Goal: Task Accomplishment & Management: Manage account settings

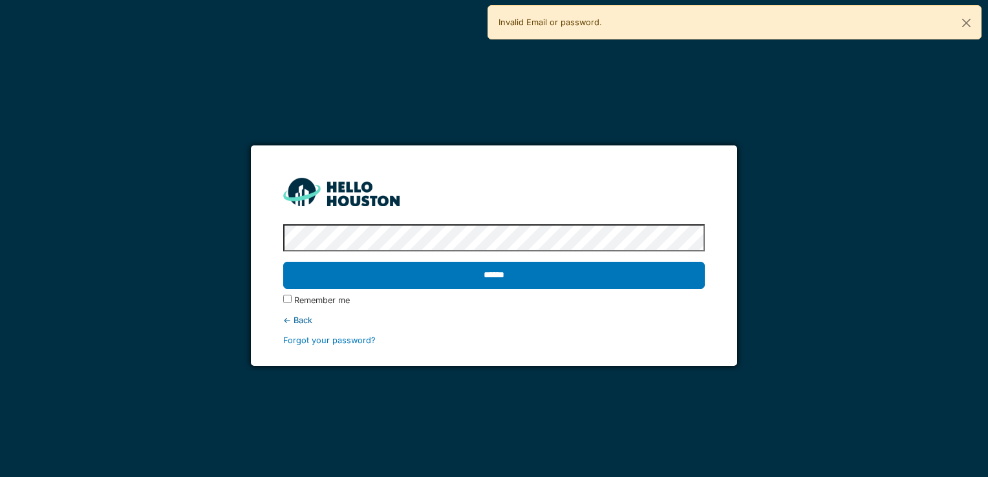
click at [283, 262] on input "******" at bounding box center [493, 275] width 421 height 27
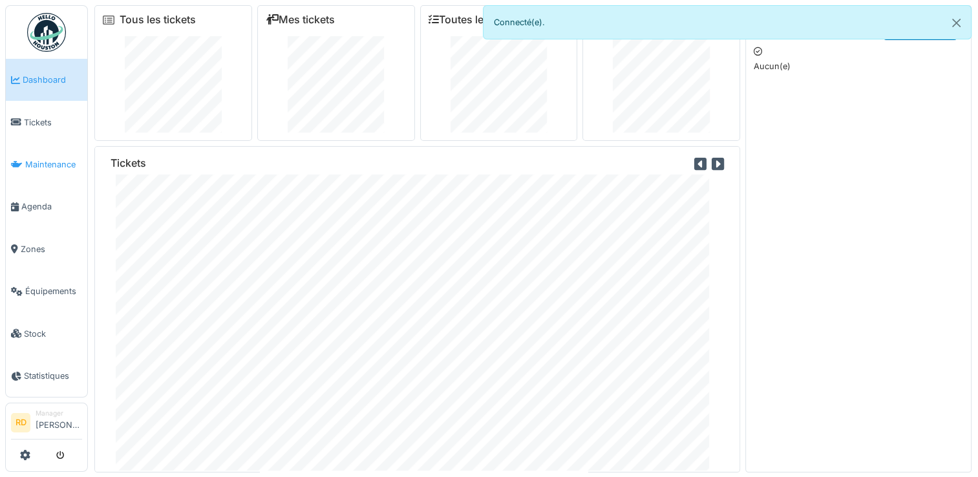
click at [39, 158] on span "Maintenance" at bounding box center [53, 164] width 57 height 12
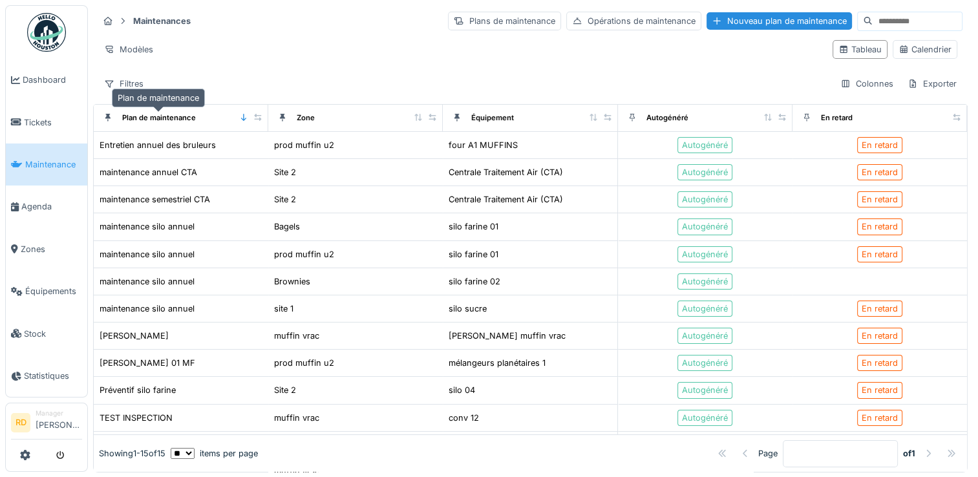
click at [141, 120] on div "Plan de maintenance" at bounding box center [159, 117] width 74 height 11
click at [448, 25] on div "Plans de maintenance" at bounding box center [504, 21] width 113 height 19
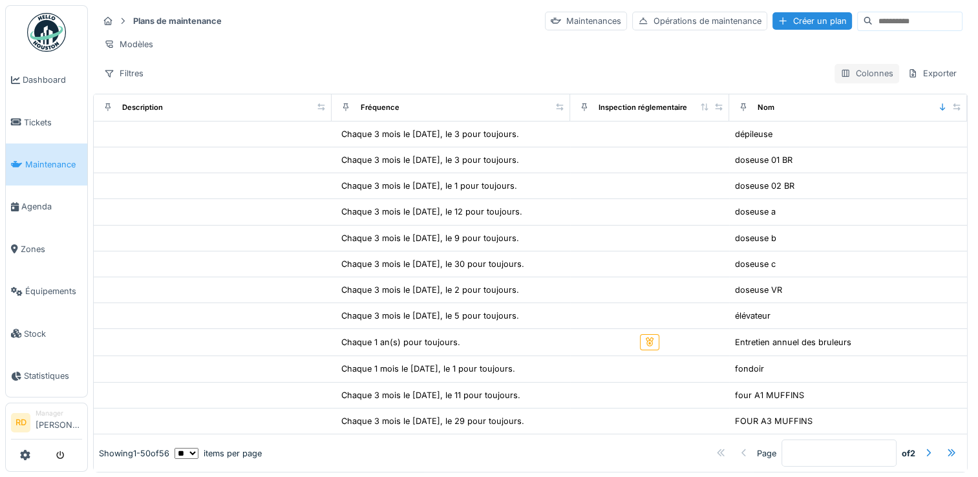
click at [844, 82] on div "Colonnes" at bounding box center [866, 73] width 65 height 19
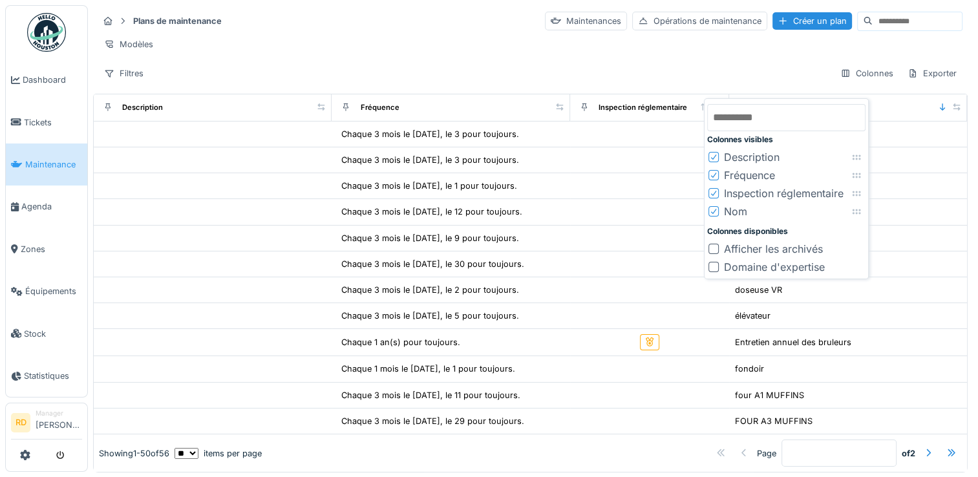
click at [721, 212] on div "Nom" at bounding box center [727, 212] width 39 height 16
click at [729, 210] on div "Nom" at bounding box center [735, 212] width 23 height 16
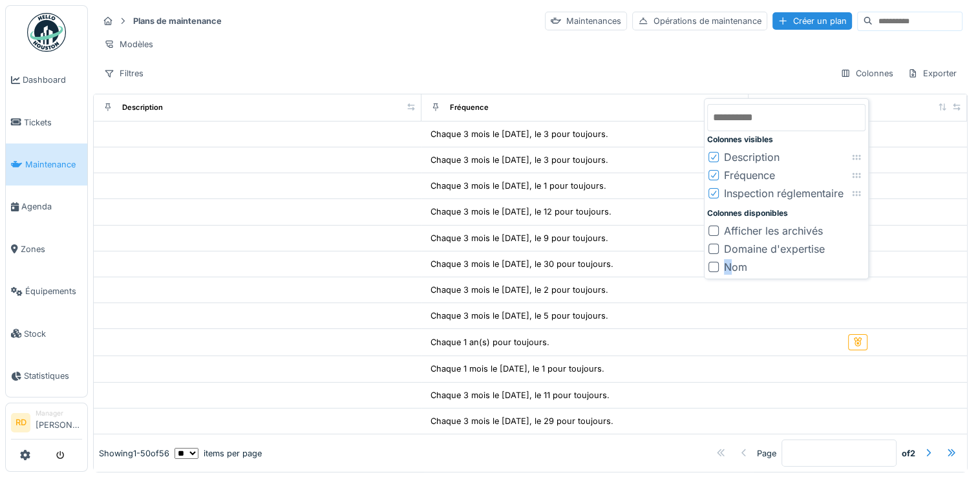
click at [729, 269] on div "Nom" at bounding box center [735, 267] width 23 height 16
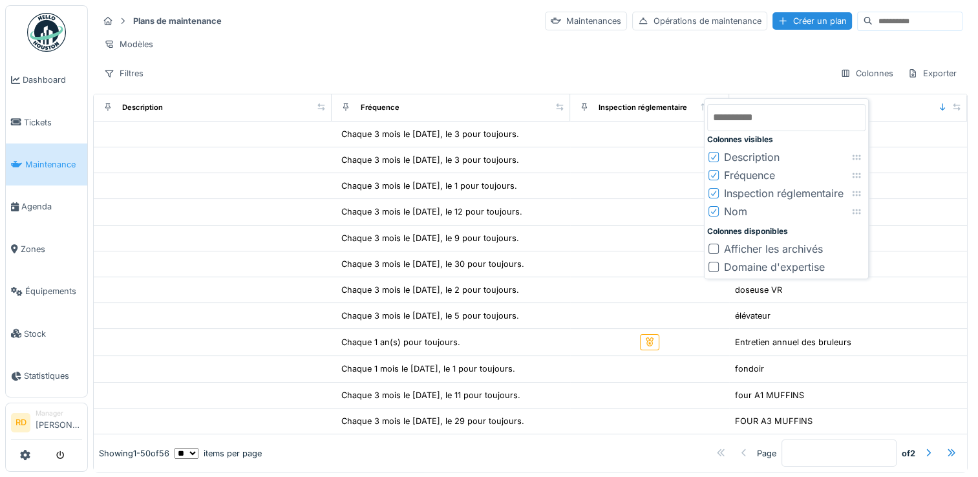
click at [859, 213] on icon at bounding box center [856, 211] width 10 height 8
drag, startPoint x: 858, startPoint y: 213, endPoint x: 840, endPoint y: 119, distance: 96.1
click at [840, 119] on icon at bounding box center [838, 117] width 10 height 8
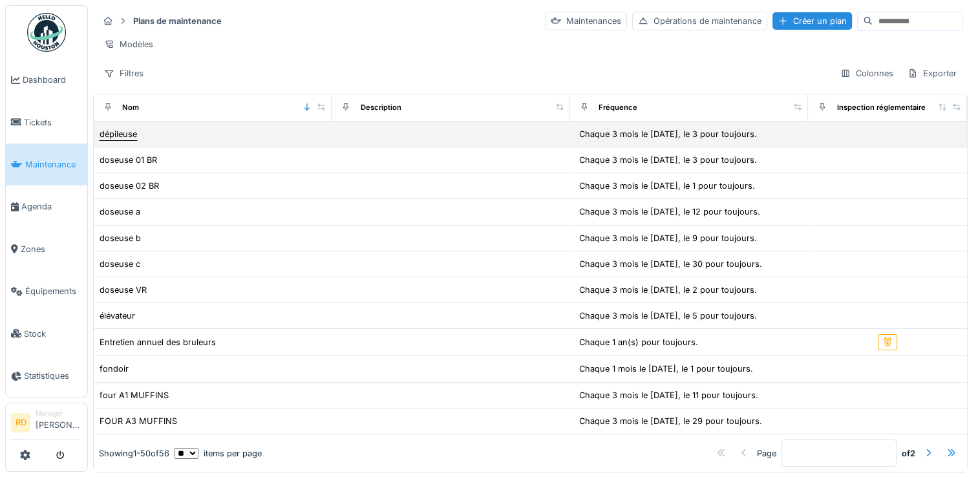
click at [137, 141] on div "dépileuse" at bounding box center [118, 134] width 39 height 14
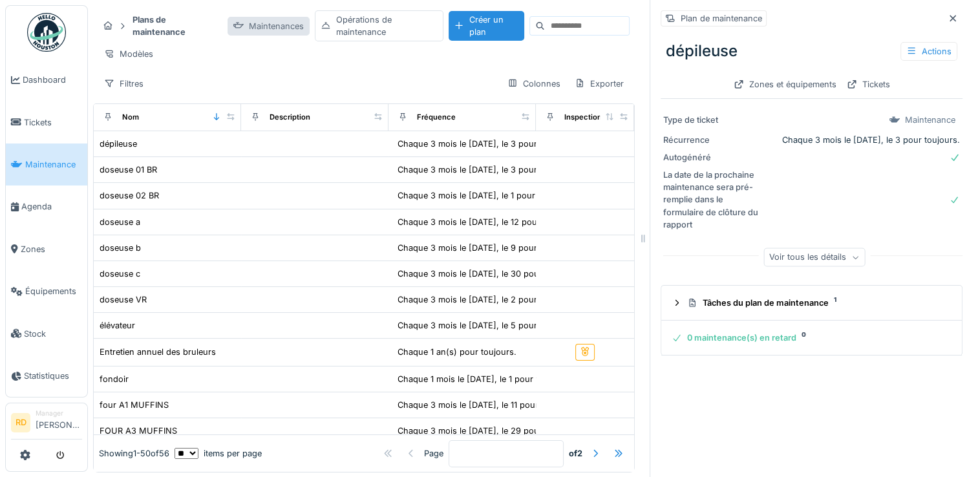
click at [271, 27] on div "Maintenances" at bounding box center [269, 26] width 82 height 19
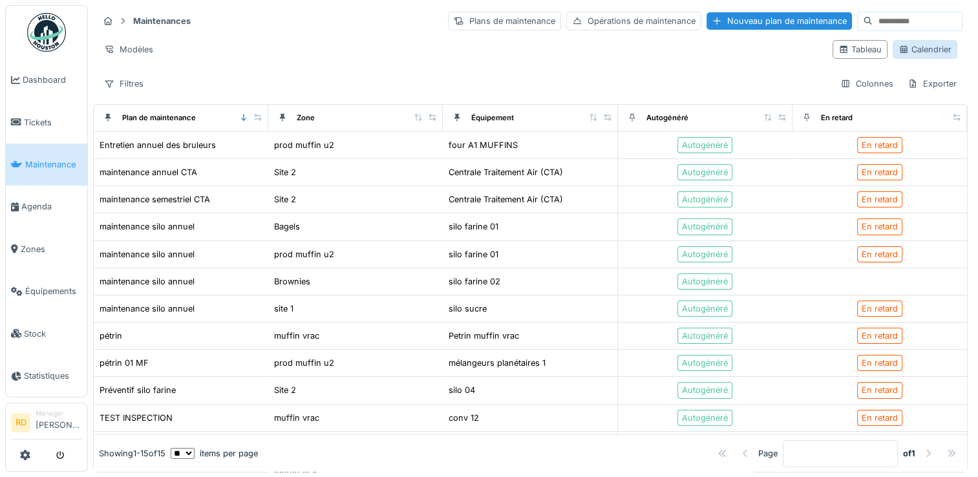
click at [898, 48] on icon at bounding box center [903, 49] width 10 height 8
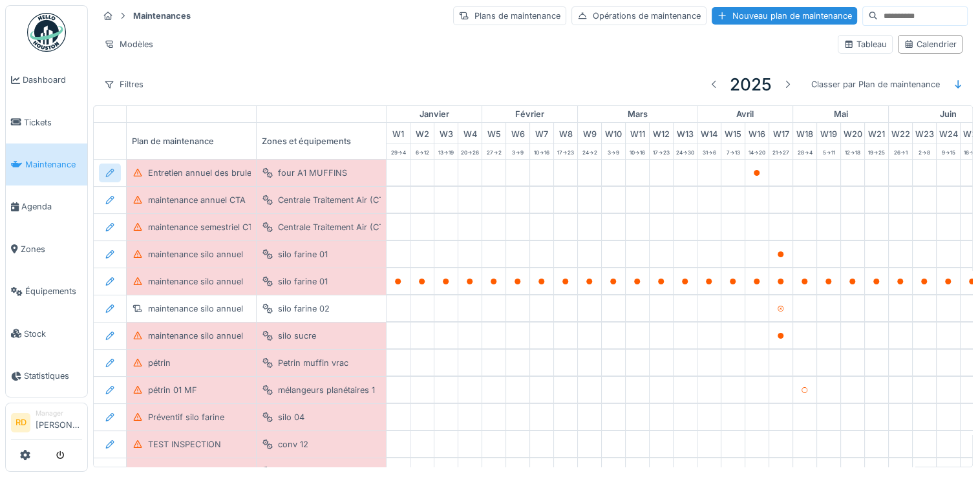
click at [114, 176] on div at bounding box center [110, 173] width 22 height 19
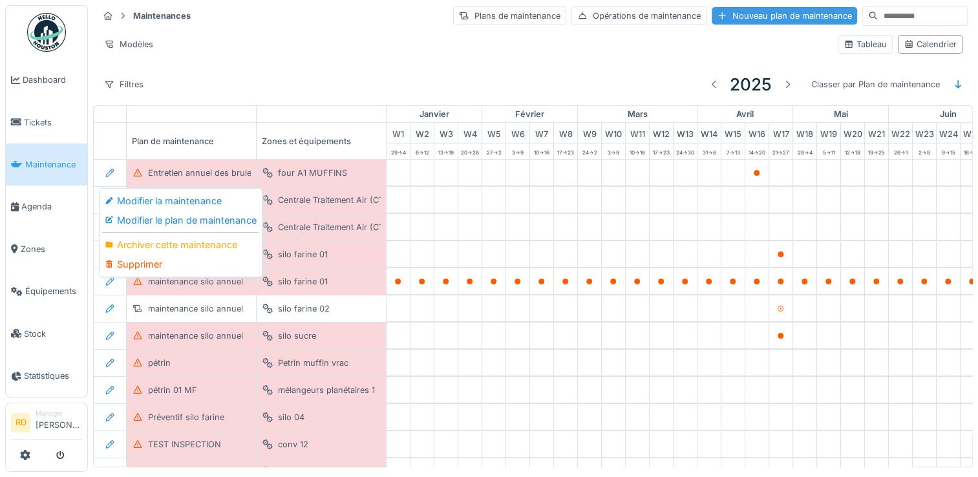
click at [714, 18] on div "Nouveau plan de maintenance" at bounding box center [784, 15] width 145 height 17
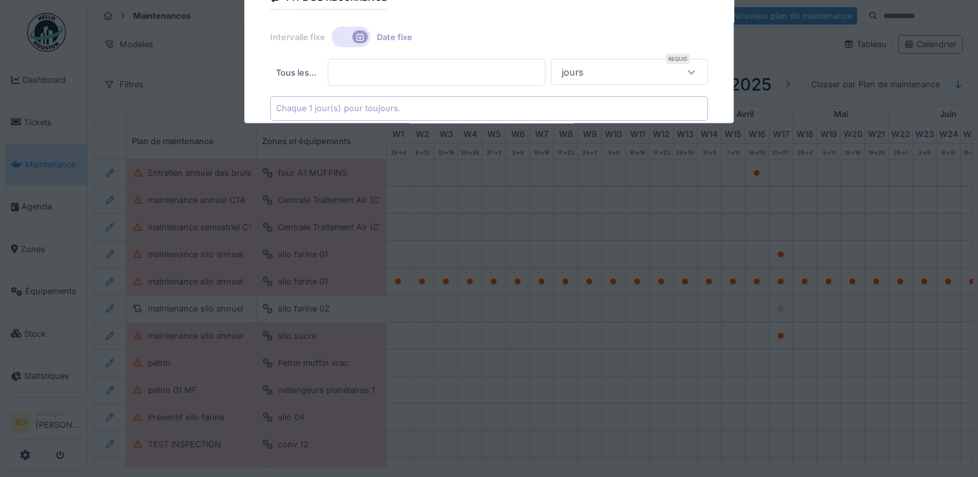
type input "***"
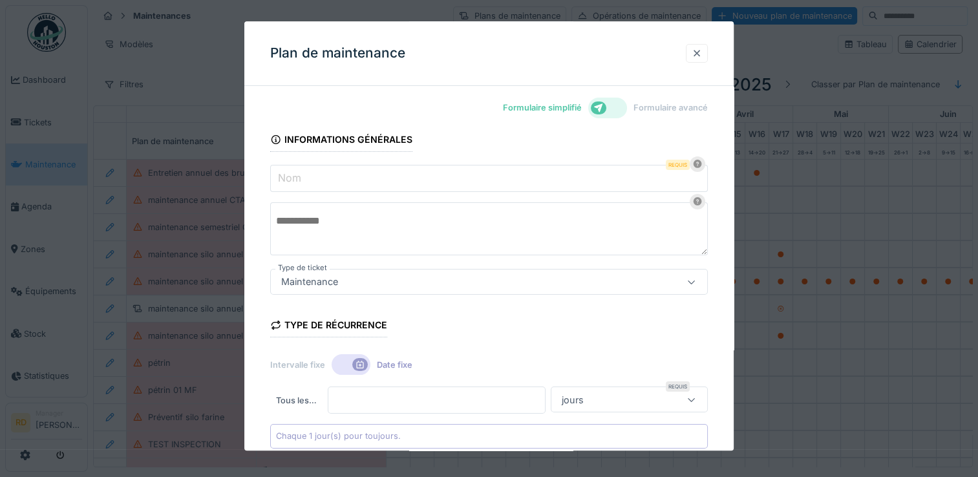
click at [701, 49] on div at bounding box center [697, 53] width 10 height 12
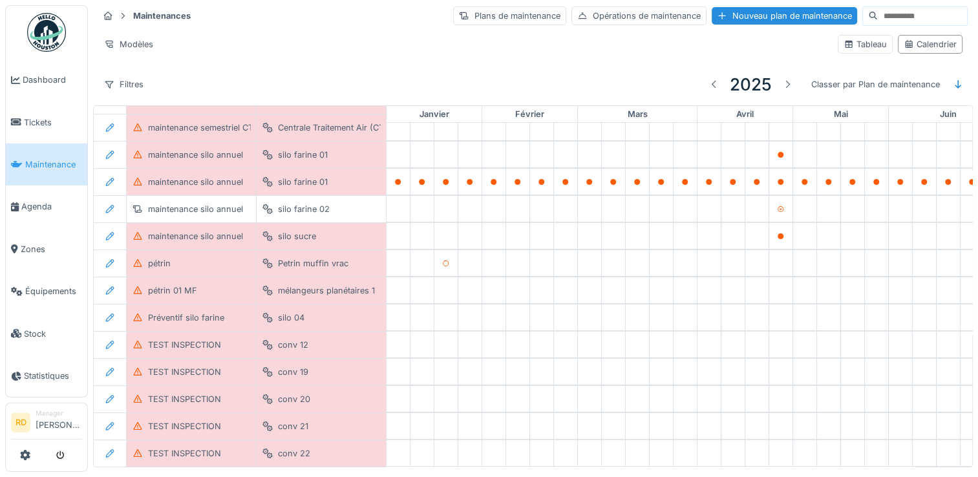
scroll to position [118, 0]
click at [293, 312] on div "silo 04" at bounding box center [291, 318] width 27 height 12
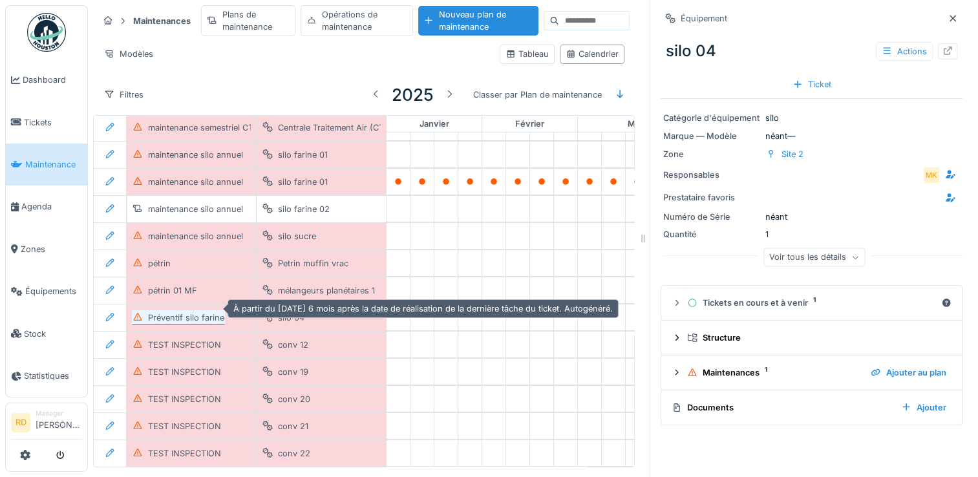
click at [197, 311] on div "Préventif silo farine" at bounding box center [186, 317] width 76 height 12
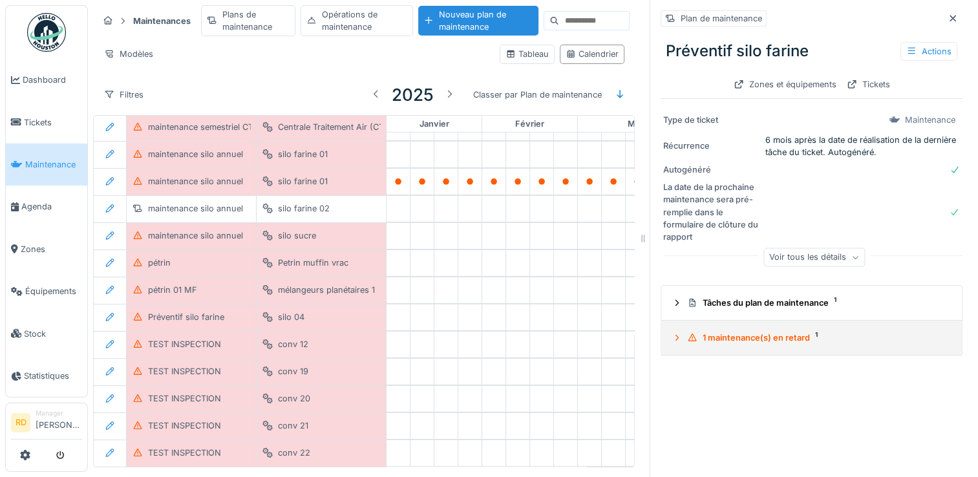
click at [758, 335] on div "1 maintenance(s) en retard 1" at bounding box center [816, 338] width 259 height 12
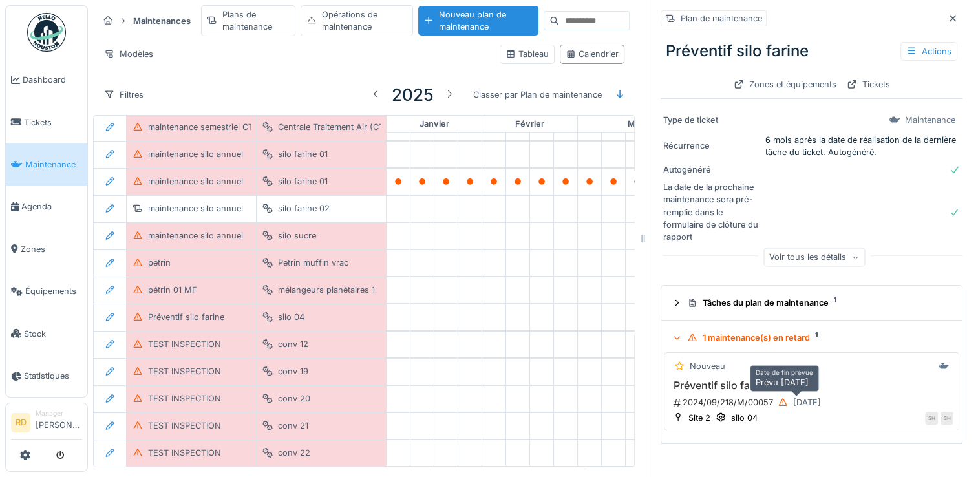
click at [800, 402] on div "02/10/2024" at bounding box center [807, 402] width 28 height 12
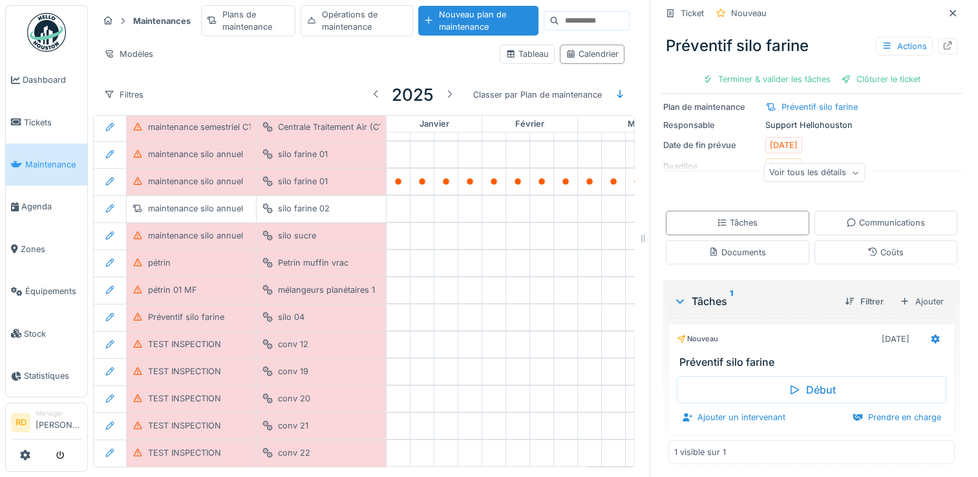
scroll to position [107, 0]
click at [931, 338] on icon at bounding box center [935, 336] width 8 height 9
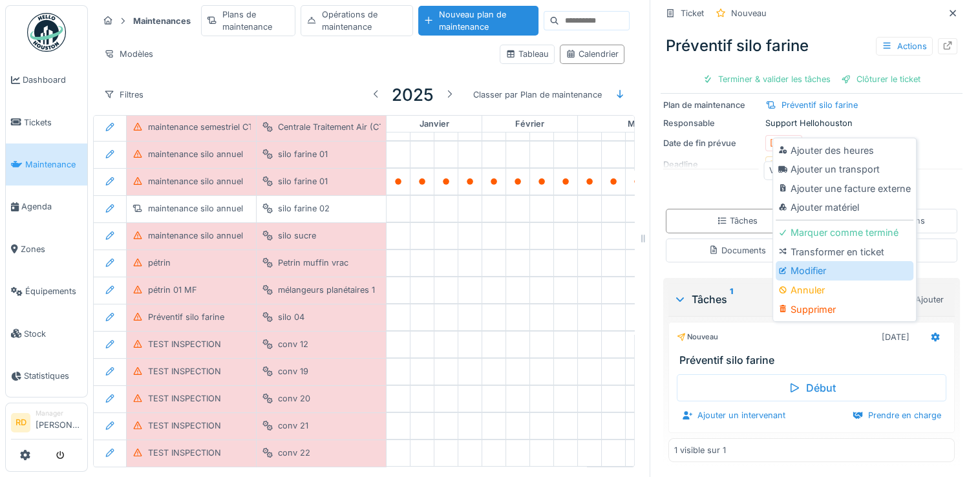
click at [833, 275] on div "Modifier" at bounding box center [845, 270] width 138 height 19
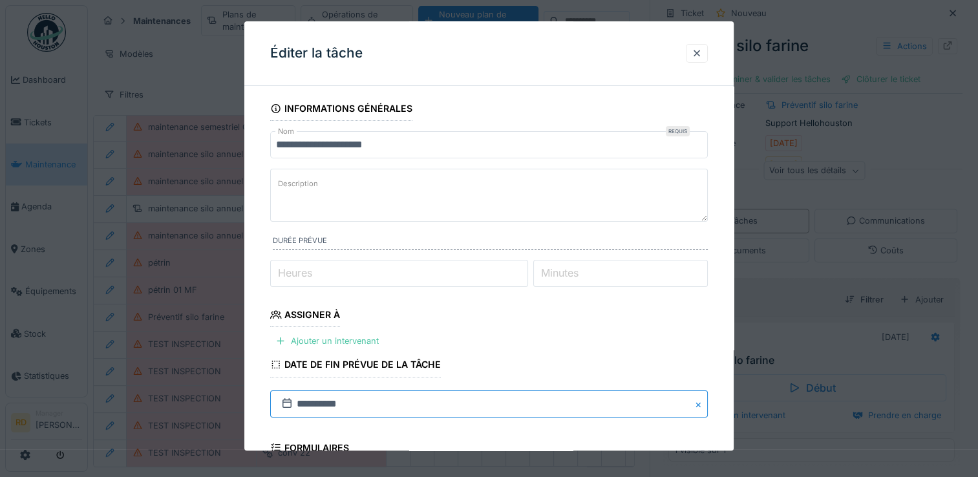
click at [356, 401] on input "**********" at bounding box center [489, 403] width 438 height 27
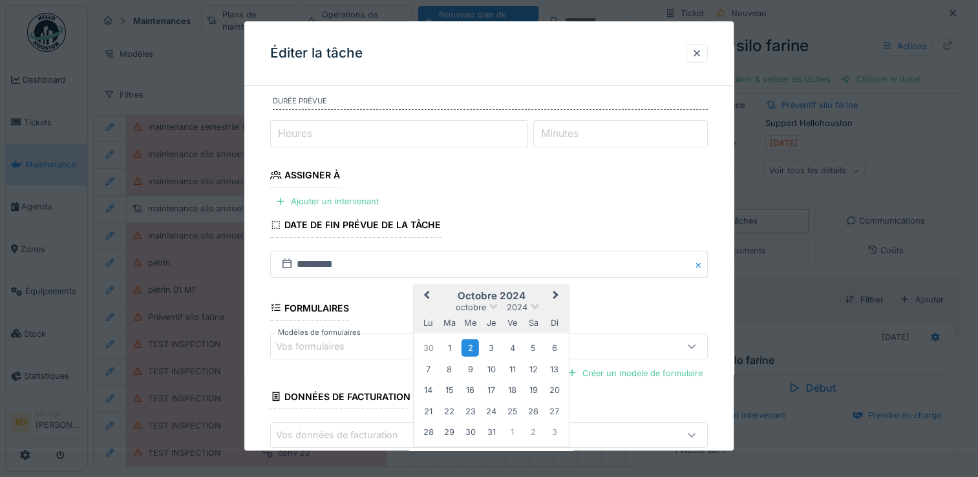
scroll to position [194, 0]
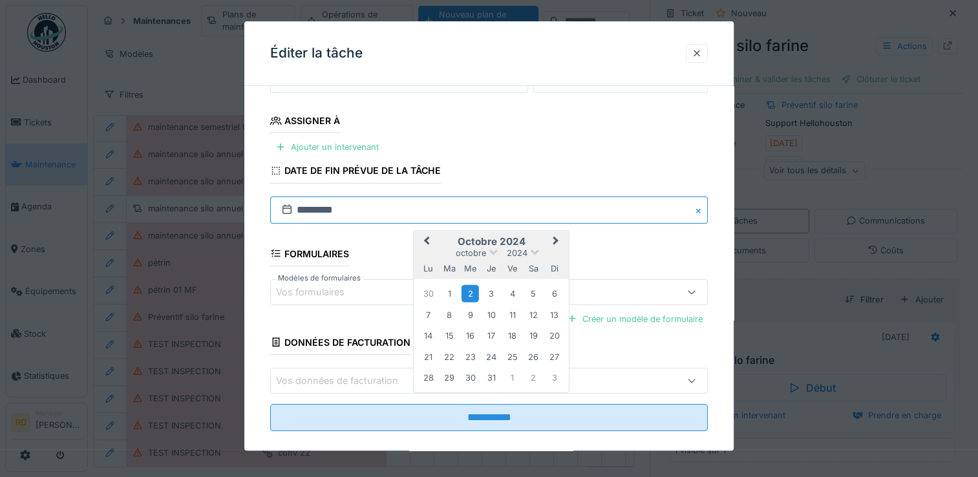
click at [359, 209] on input "*********" at bounding box center [489, 210] width 438 height 27
type input "**********"
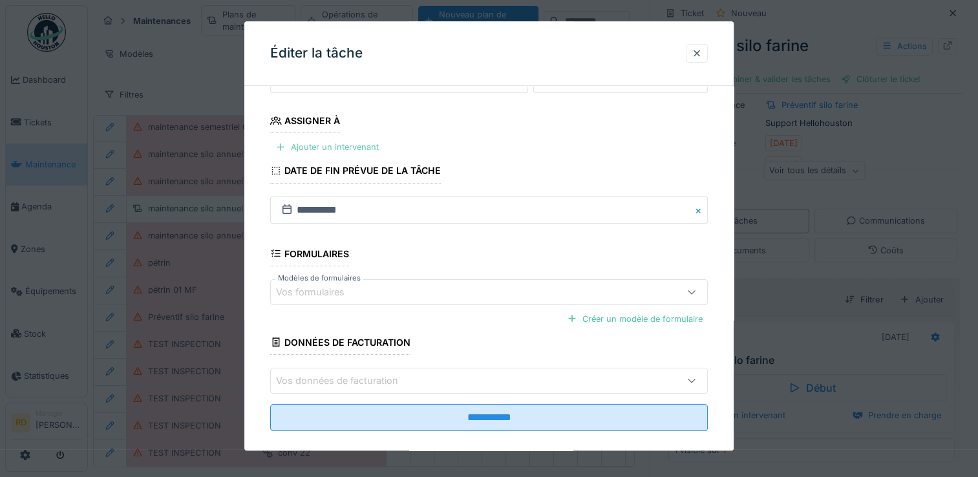
click at [356, 147] on div "Ajouter un intervenant" at bounding box center [327, 146] width 114 height 17
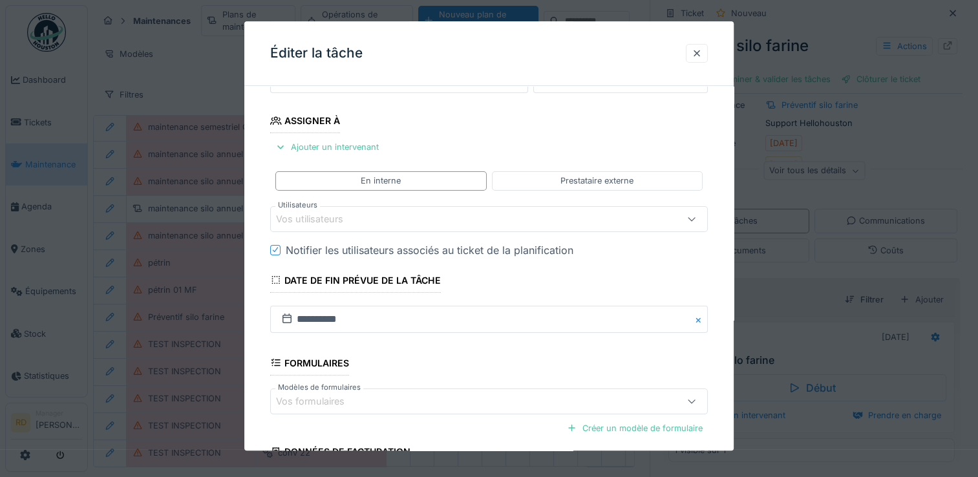
click at [352, 215] on div "Vos utilisateurs" at bounding box center [318, 219] width 85 height 14
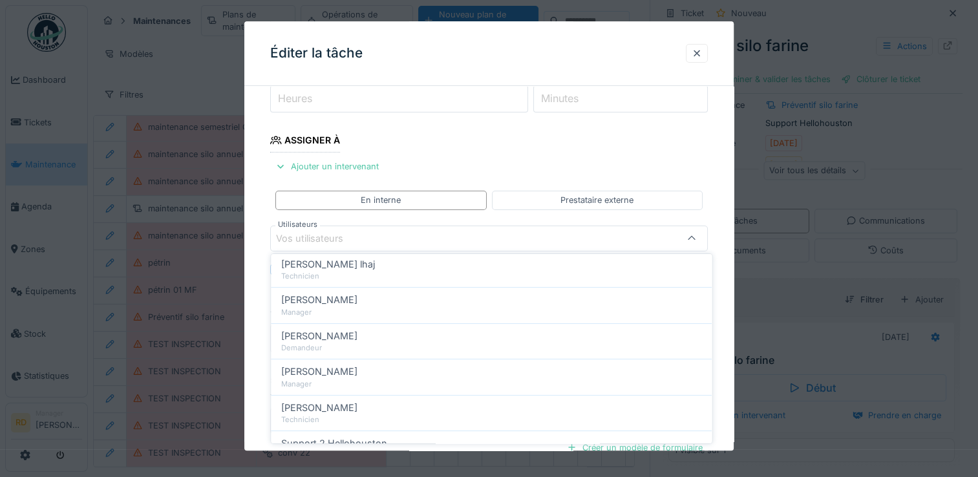
scroll to position [582, 0]
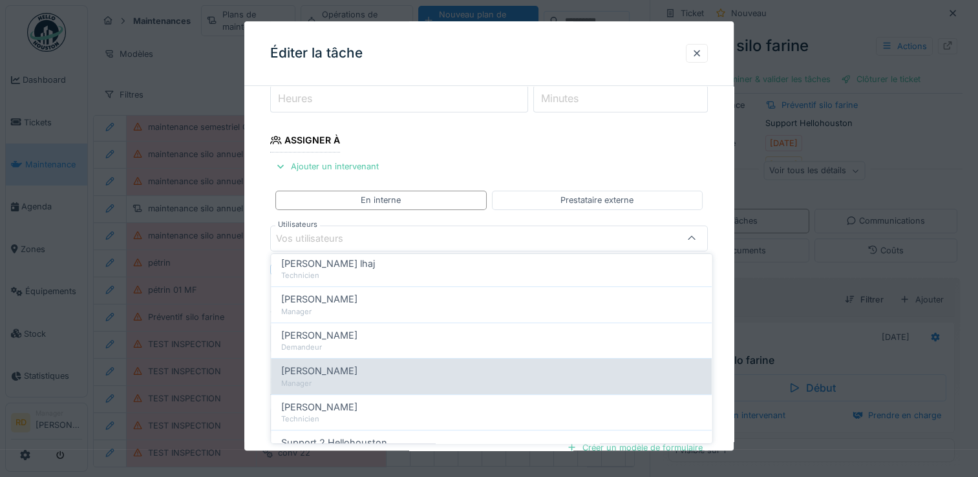
click at [337, 366] on span "Raymond Dewit" at bounding box center [319, 371] width 76 height 14
type input "*****"
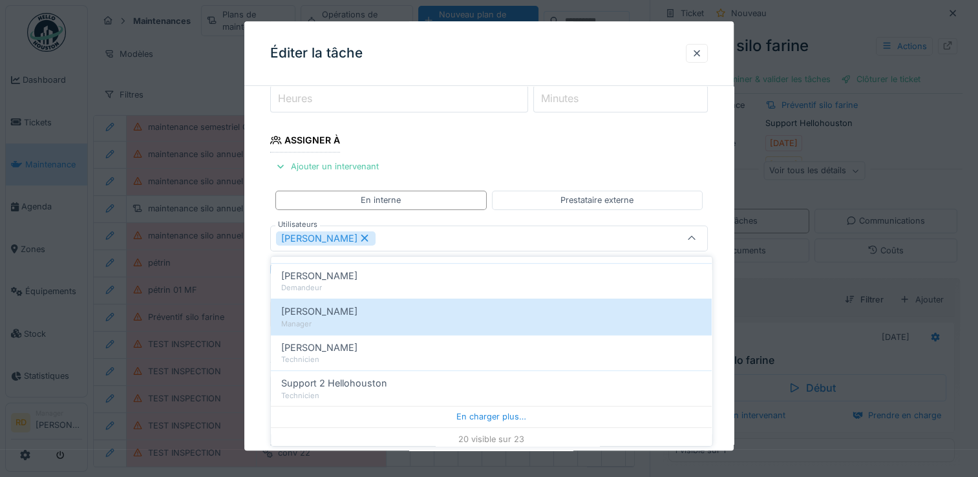
scroll to position [10, 0]
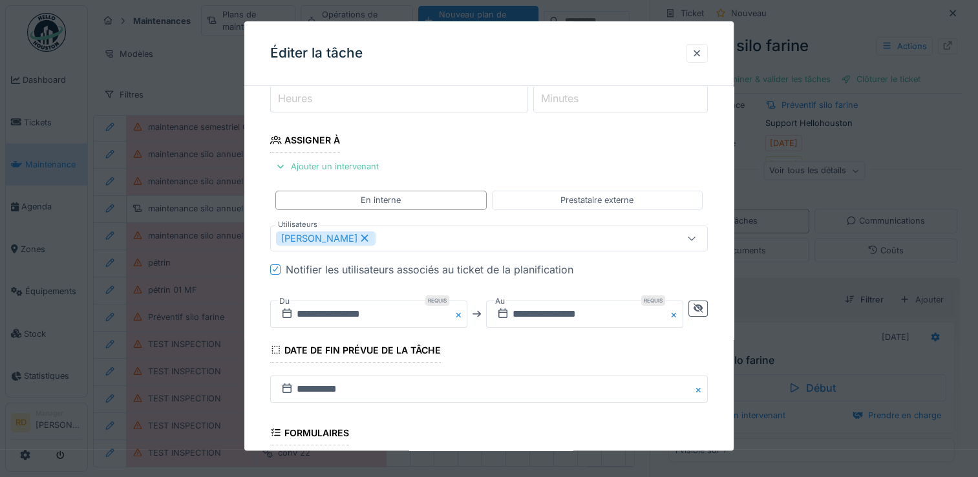
click at [882, 153] on div at bounding box center [489, 238] width 978 height 477
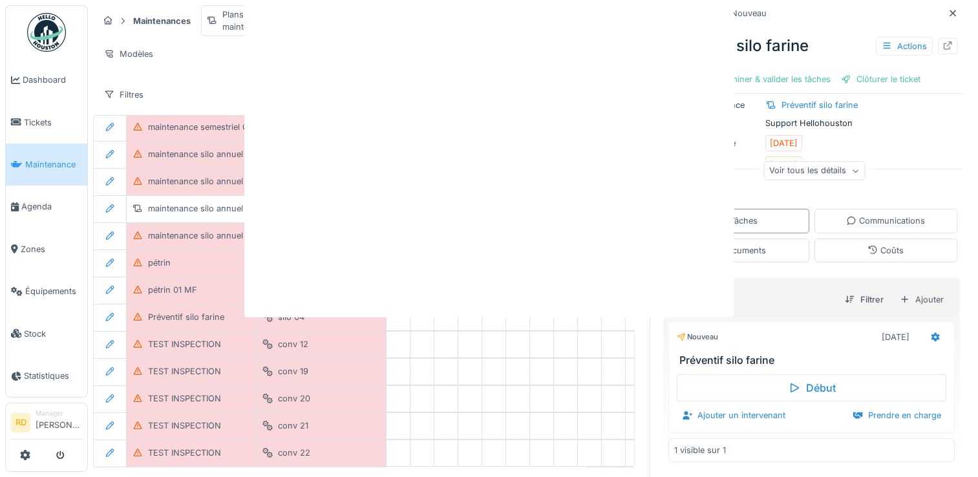
scroll to position [0, 0]
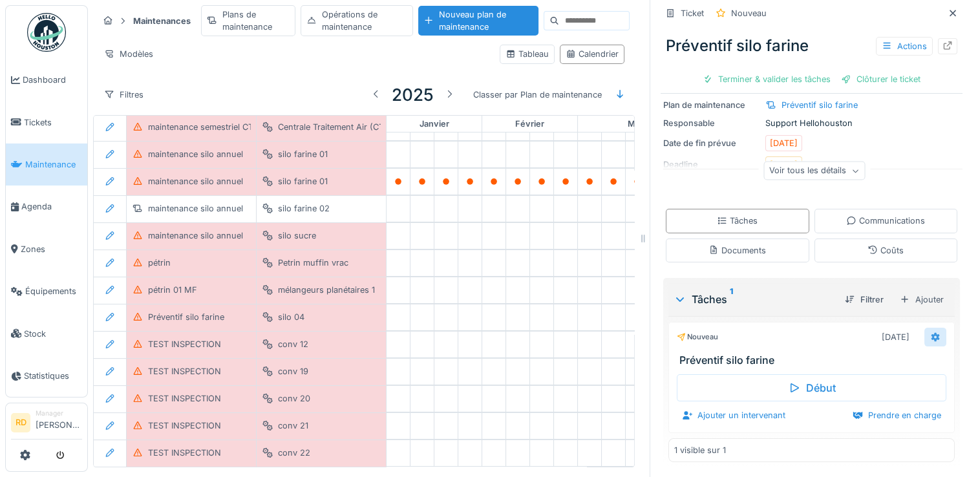
click at [930, 333] on icon at bounding box center [935, 337] width 10 height 8
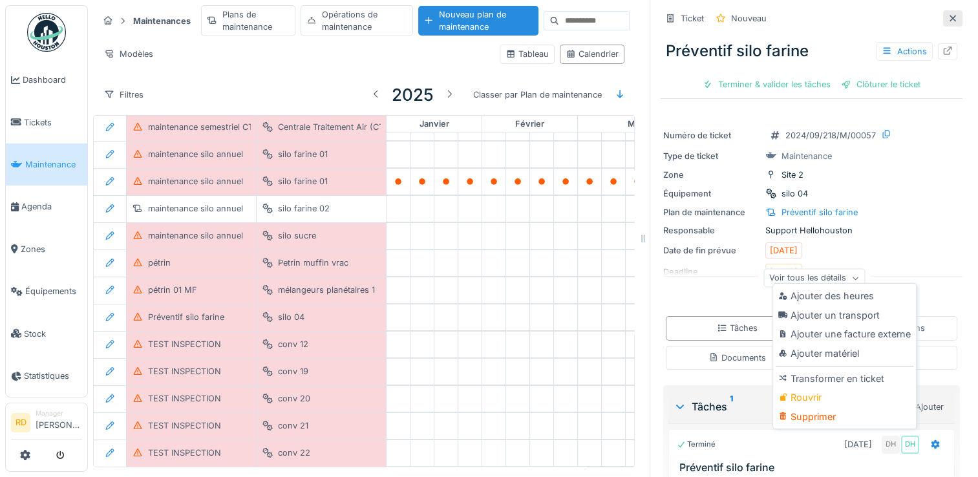
click at [948, 16] on icon at bounding box center [953, 18] width 10 height 8
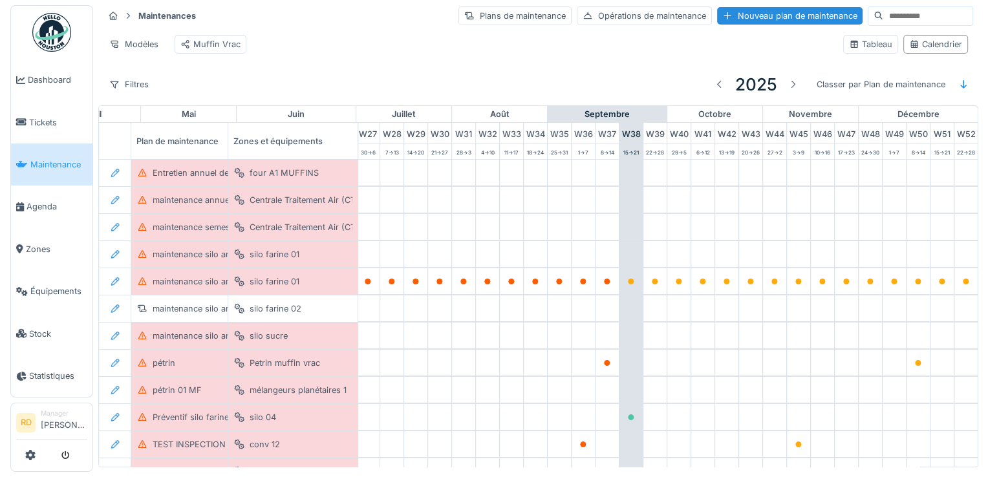
scroll to position [0, 677]
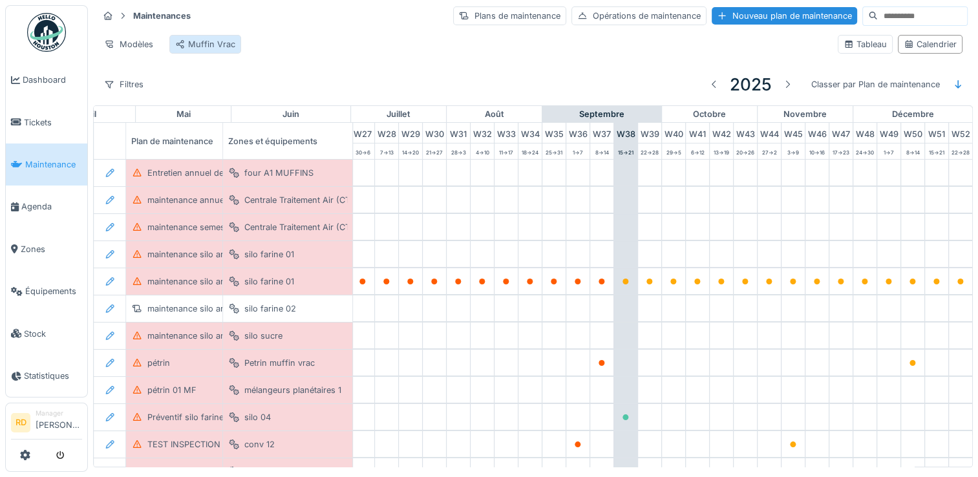
click at [197, 47] on div "Muffin Vrac" at bounding box center [205, 44] width 60 height 12
